Goal: Register for event/course

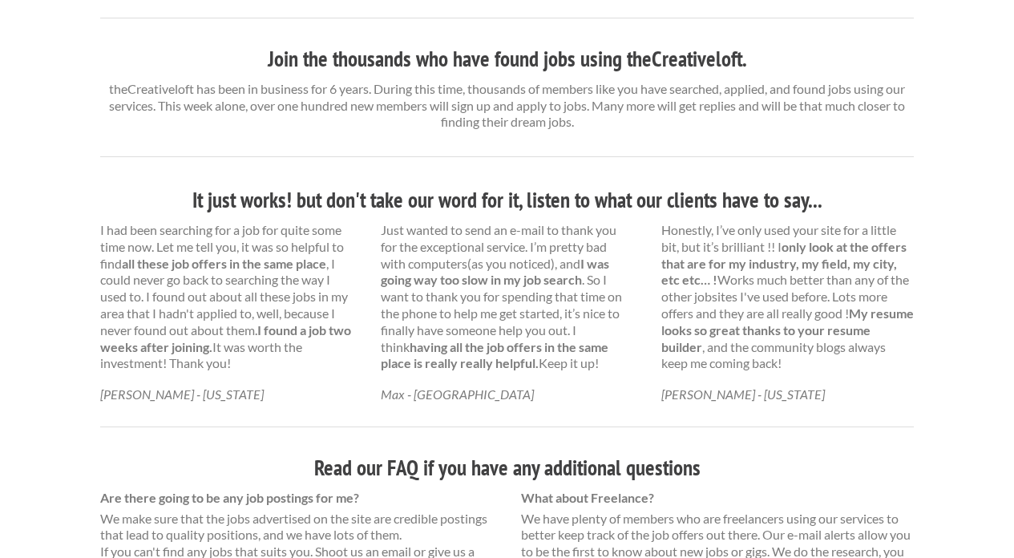
scroll to position [1112, 0]
